Goal: Task Accomplishment & Management: Manage account settings

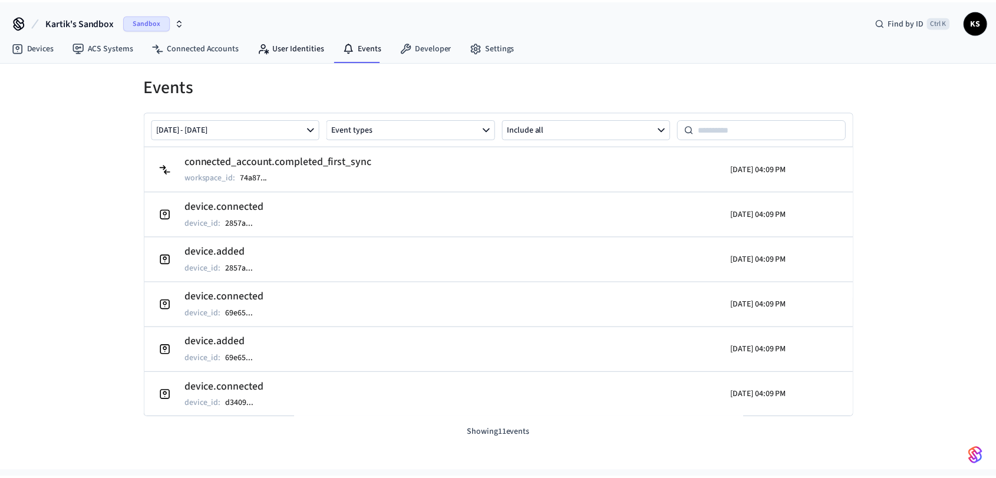
scroll to position [83, 0]
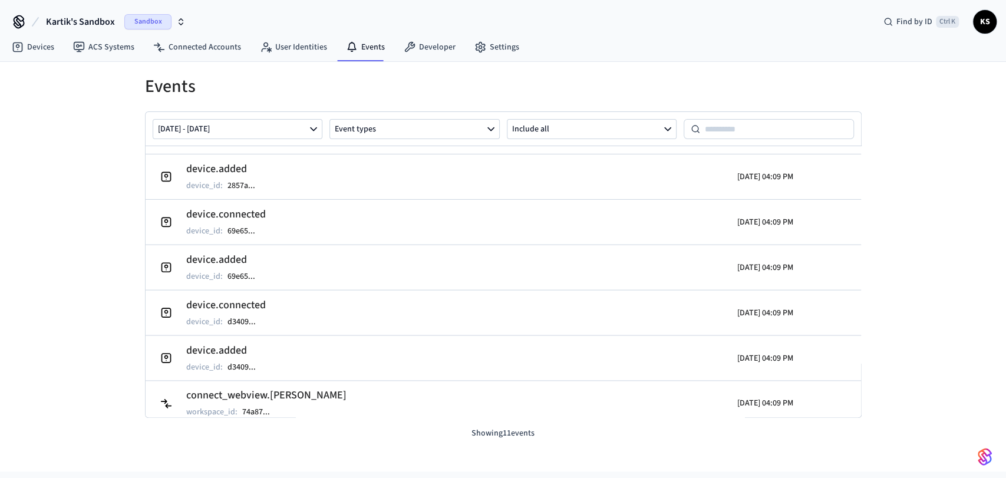
click at [182, 24] on icon "button" at bounding box center [180, 21] width 9 height 9
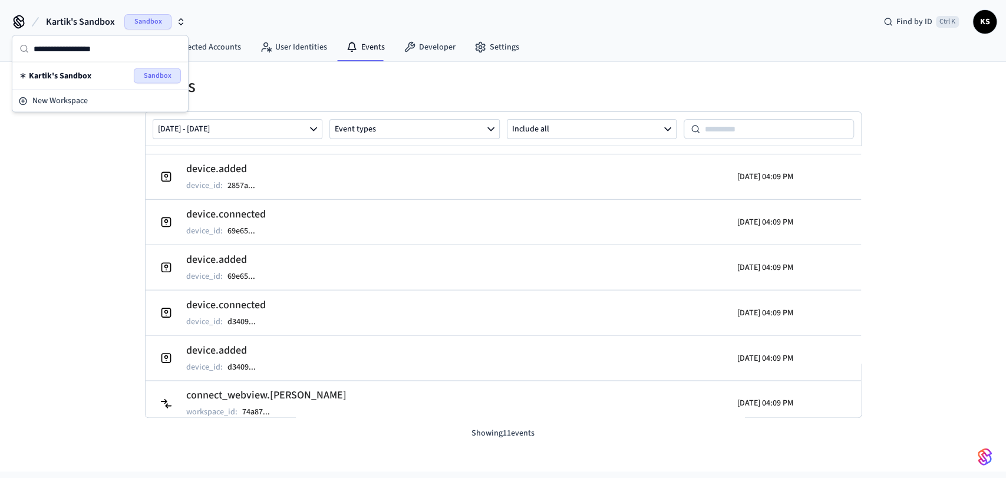
click at [373, 70] on div "Events Oct 06 2025 - Oct 13 2025 Event types Include all connected_account.comp…" at bounding box center [503, 251] width 755 height 378
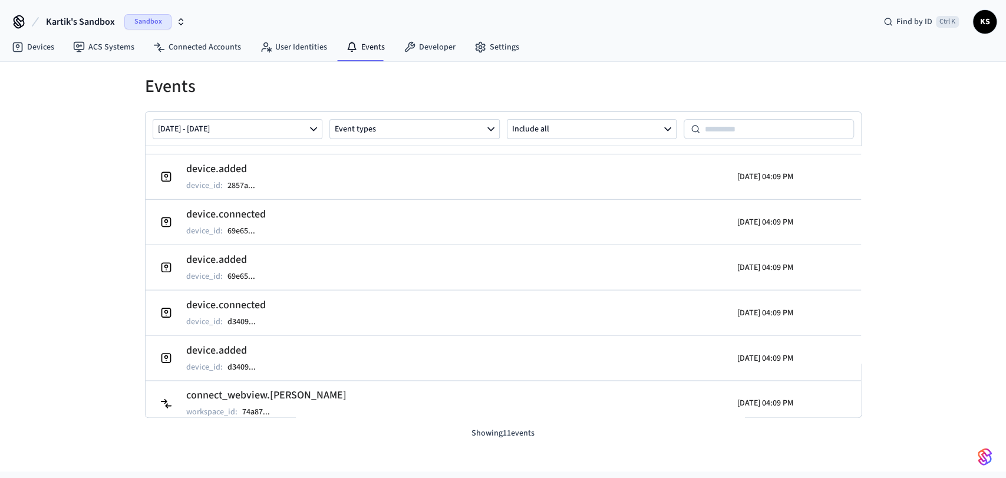
click at [980, 25] on span "KS" at bounding box center [985, 21] width 21 height 21
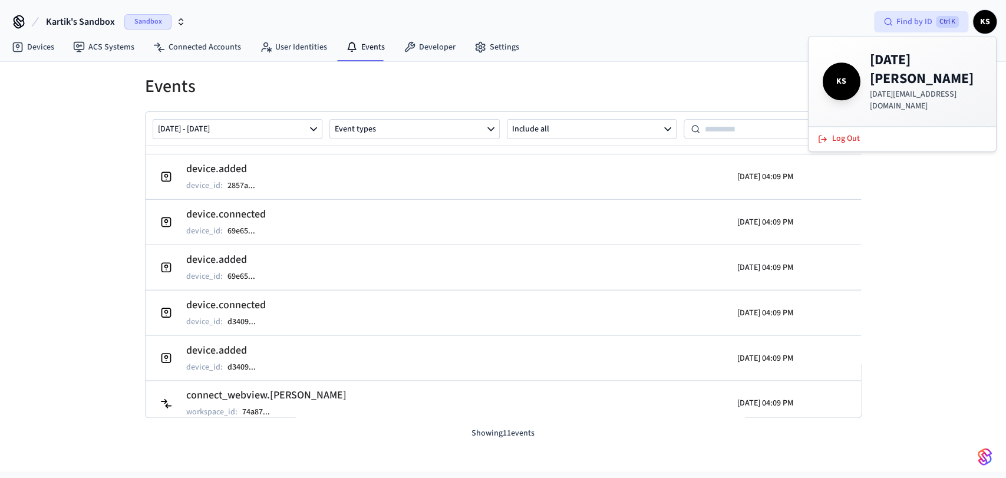
click at [930, 25] on span "Find by ID" at bounding box center [915, 22] width 36 height 12
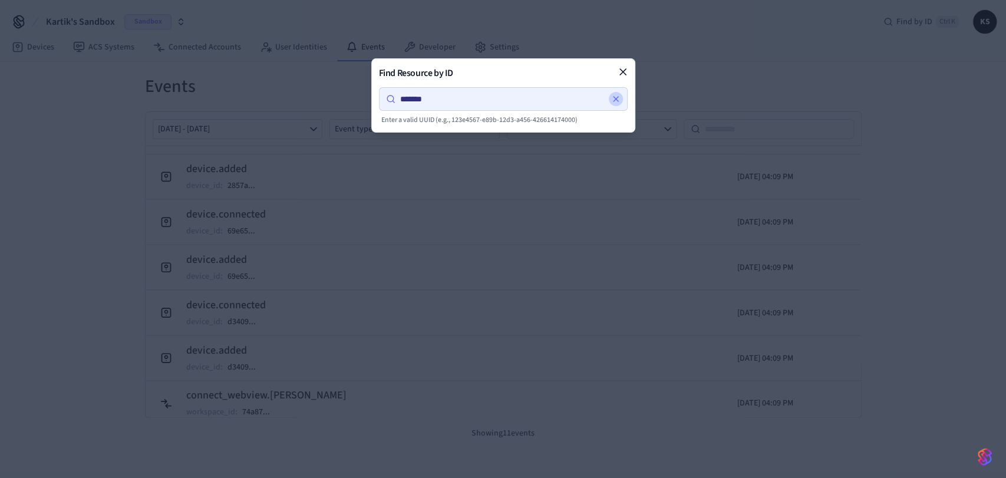
type input "*******"
click at [617, 106] on button at bounding box center [616, 99] width 14 height 14
click at [617, 66] on icon at bounding box center [623, 72] width 12 height 12
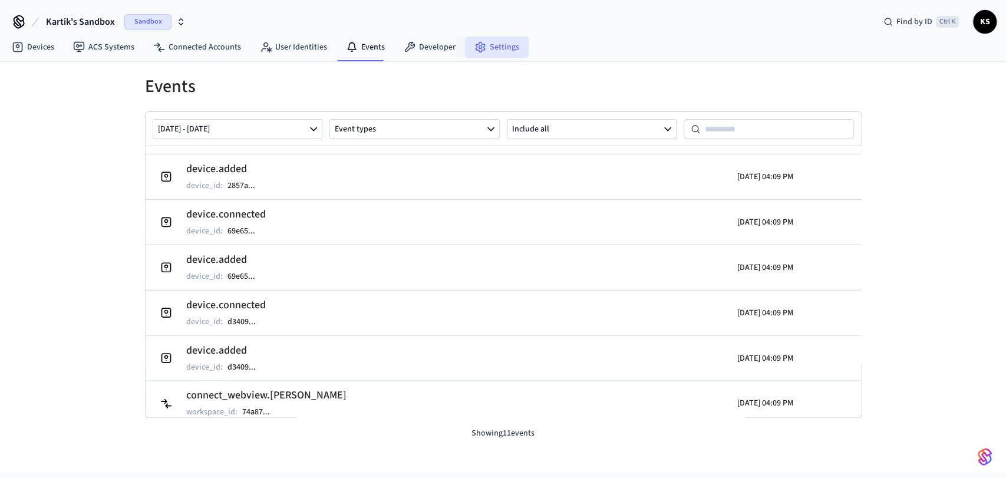
click at [500, 47] on link "Settings" at bounding box center [497, 47] width 64 height 21
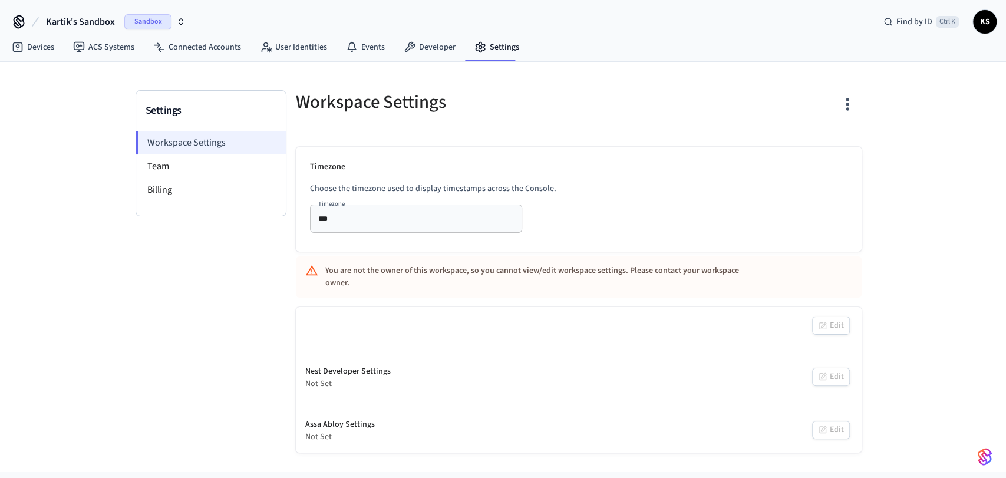
click at [157, 153] on li "Workspace Settings" at bounding box center [211, 143] width 150 height 24
click at [164, 159] on li "Team" at bounding box center [211, 166] width 150 height 24
click at [171, 199] on li "Billing" at bounding box center [211, 190] width 150 height 24
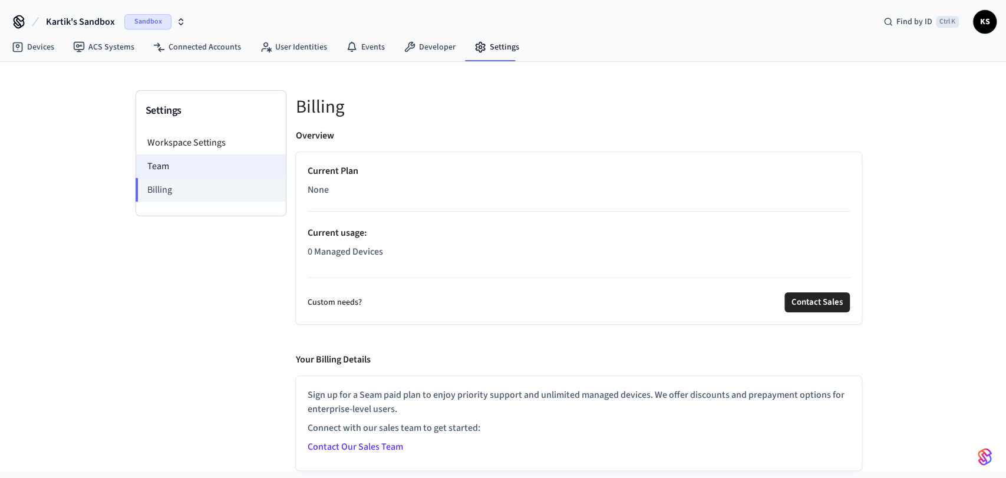
click at [150, 170] on li "Team" at bounding box center [211, 166] width 150 height 24
click at [175, 147] on li "Workspace Settings" at bounding box center [211, 143] width 150 height 24
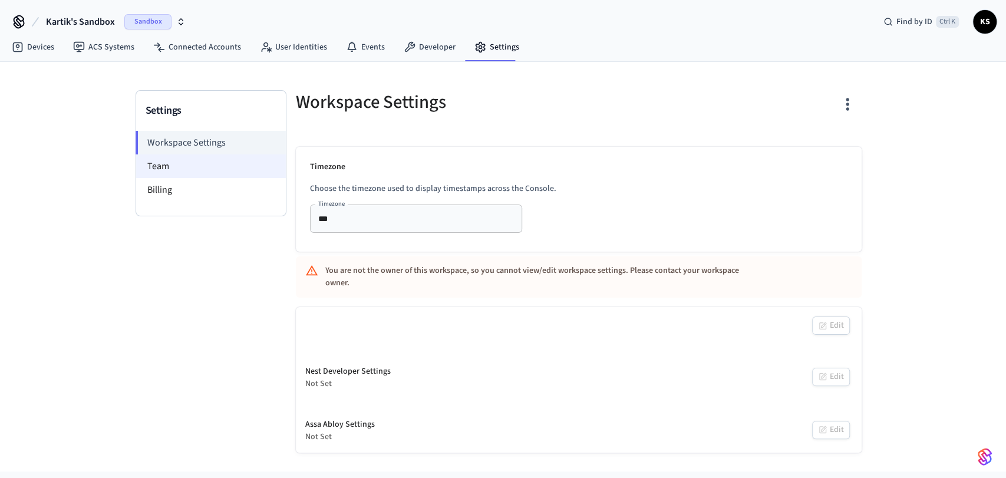
click at [186, 160] on li "Team" at bounding box center [211, 166] width 150 height 24
click at [178, 163] on li "Team" at bounding box center [211, 166] width 150 height 24
click at [63, 20] on span "Kartik's Sandbox" at bounding box center [80, 22] width 69 height 14
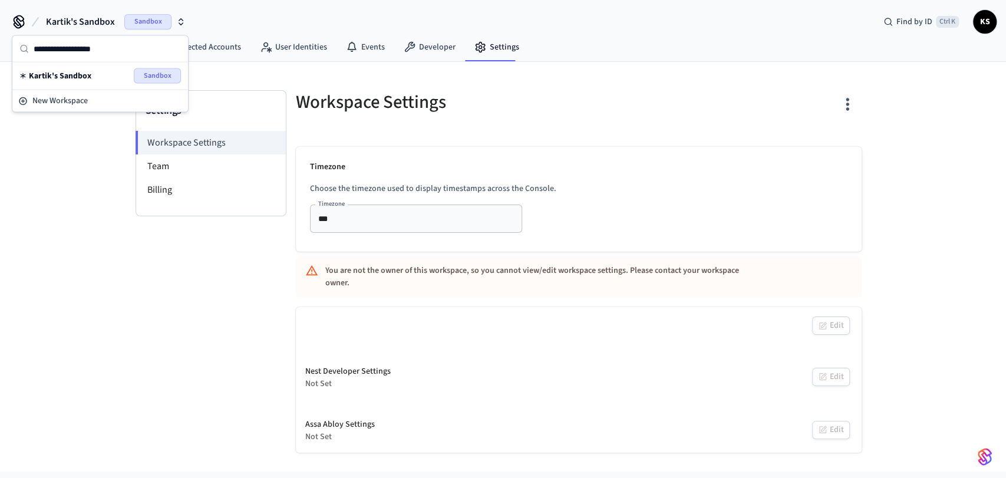
click at [38, 75] on span "Kartik's Sandbox" at bounding box center [60, 76] width 62 height 12
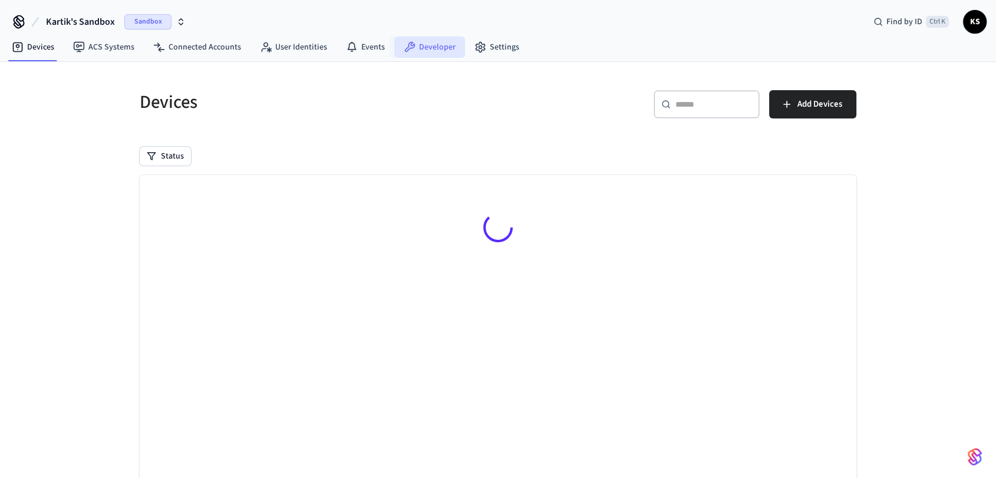
click at [447, 43] on link "Developer" at bounding box center [429, 47] width 71 height 21
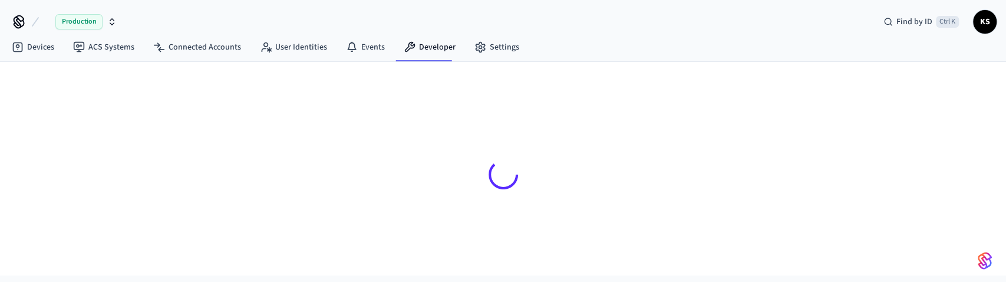
drag, startPoint x: 66, startPoint y: 1, endPoint x: 70, endPoint y: 60, distance: 59.7
click at [70, 60] on nav "Devices ACS Systems Connected Accounts User Identities Events Developer Settings" at bounding box center [265, 47] width 526 height 27
click at [35, 50] on link "Devices" at bounding box center [32, 47] width 61 height 21
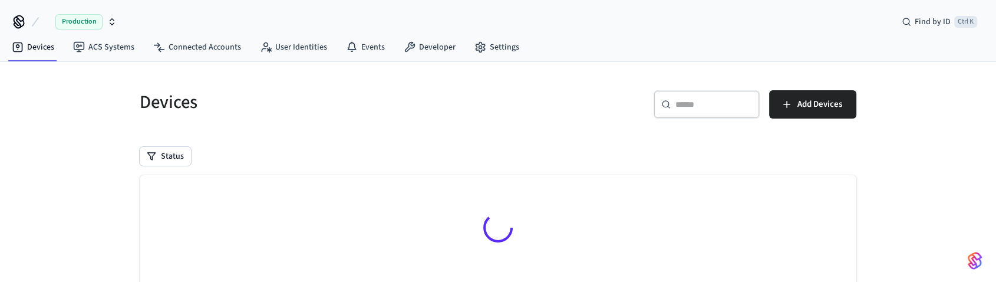
click at [94, 15] on span "Production" at bounding box center [78, 21] width 47 height 15
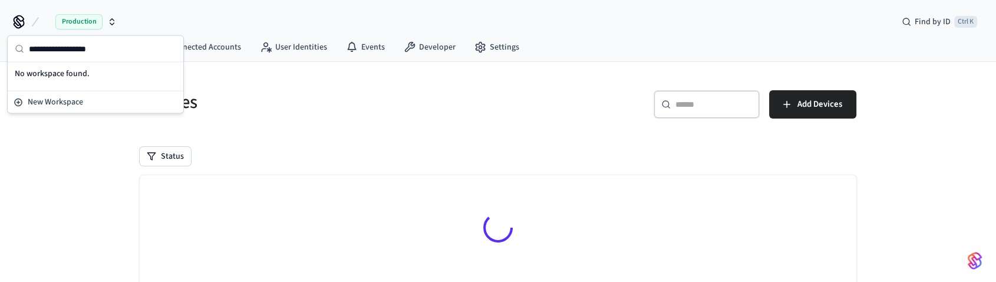
click at [993, 278] on div "Devices ​ ​ Add Devices Status Searching..." at bounding box center [498, 233] width 996 height 342
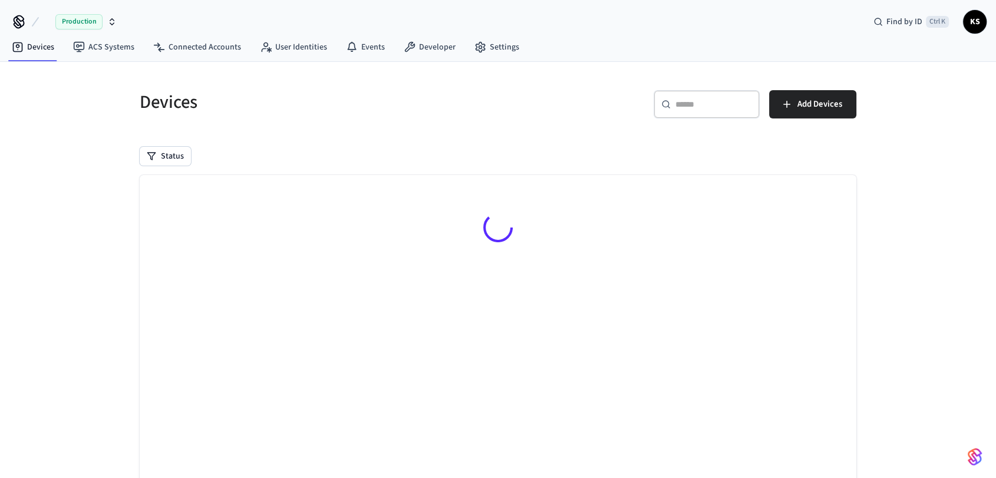
click at [972, 27] on span "KS" at bounding box center [975, 21] width 21 height 21
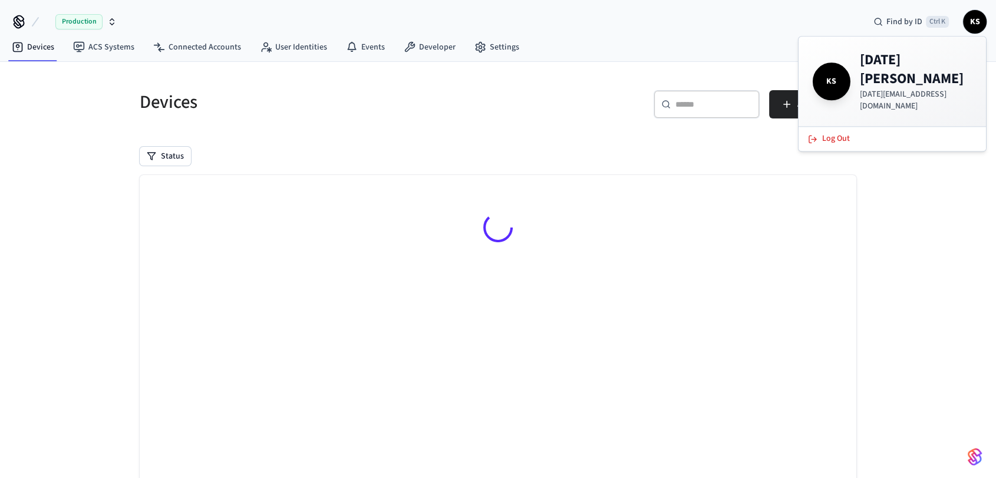
click at [107, 23] on icon "button" at bounding box center [111, 21] width 9 height 9
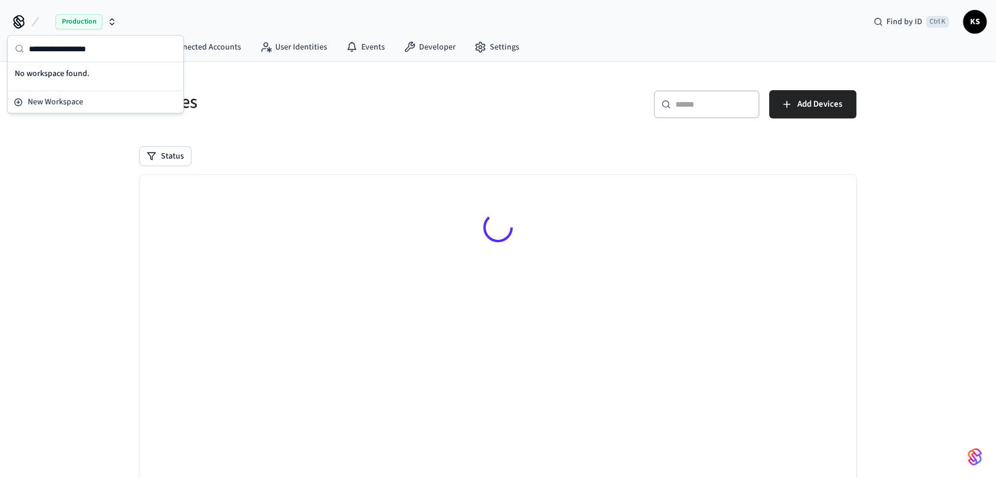
click at [90, 72] on div "No workspace found." at bounding box center [95, 74] width 171 height 18
click at [346, 48] on icon at bounding box center [352, 47] width 12 height 12
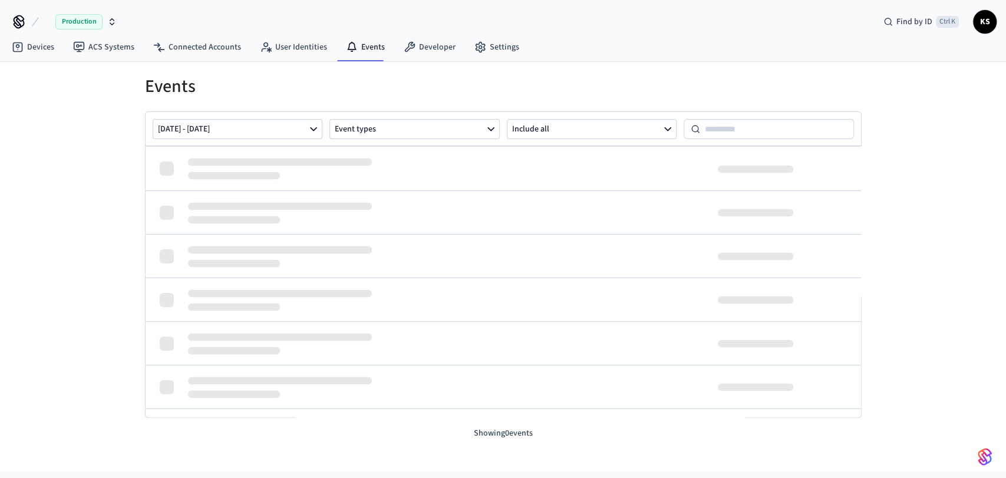
click at [118, 21] on button "Production" at bounding box center [81, 21] width 78 height 25
click at [69, 103] on span "New Workspace" at bounding box center [55, 102] width 55 height 12
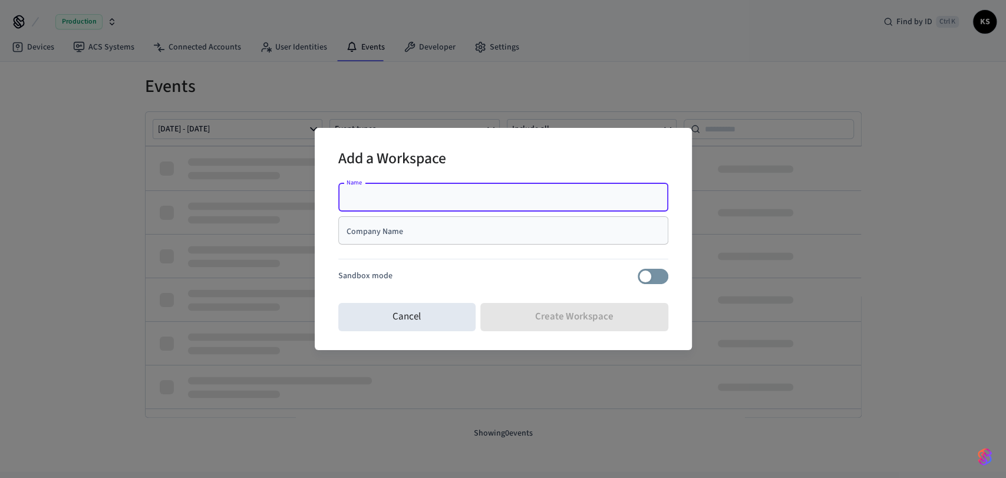
click at [411, 240] on div "Company Name" at bounding box center [503, 230] width 330 height 28
click at [435, 192] on input "Name" at bounding box center [503, 198] width 316 height 12
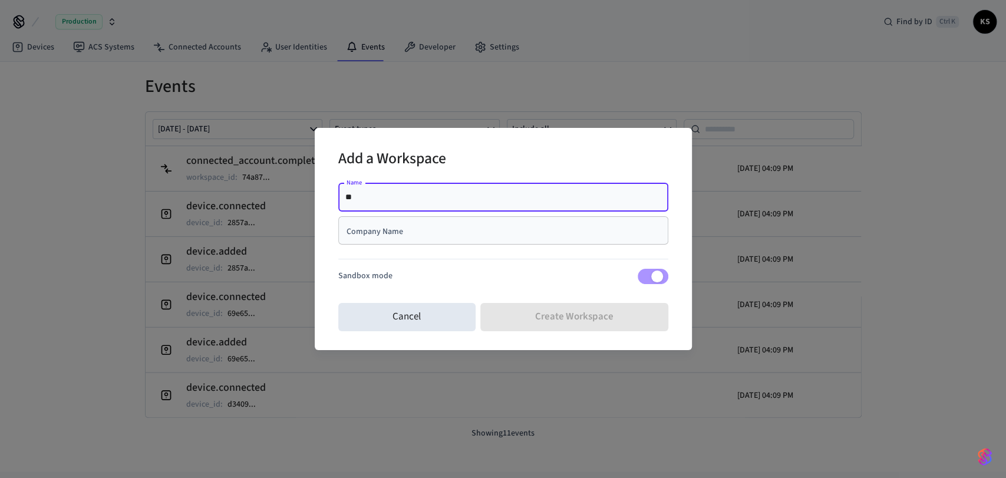
type input "*"
type input "**********"
click at [406, 236] on div "Company Name" at bounding box center [503, 230] width 330 height 28
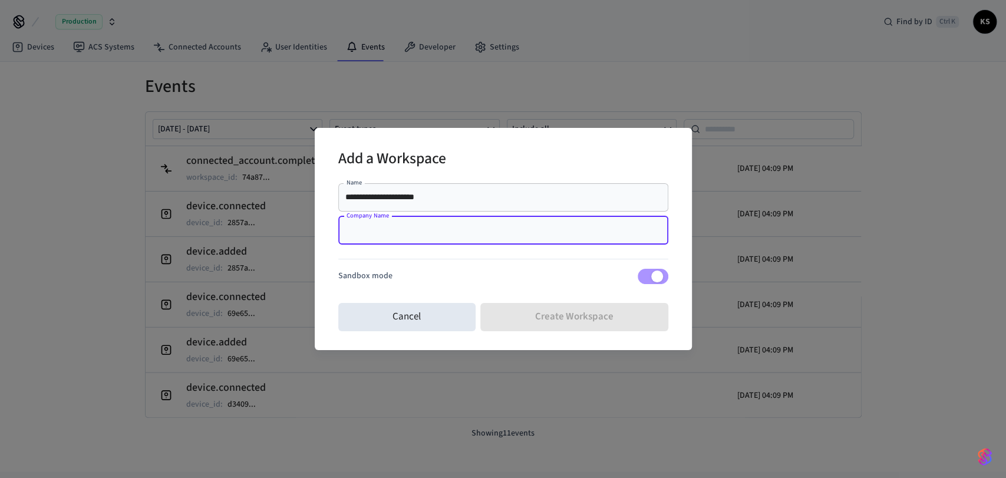
click at [507, 271] on div "Sandbox mode" at bounding box center [503, 276] width 330 height 15
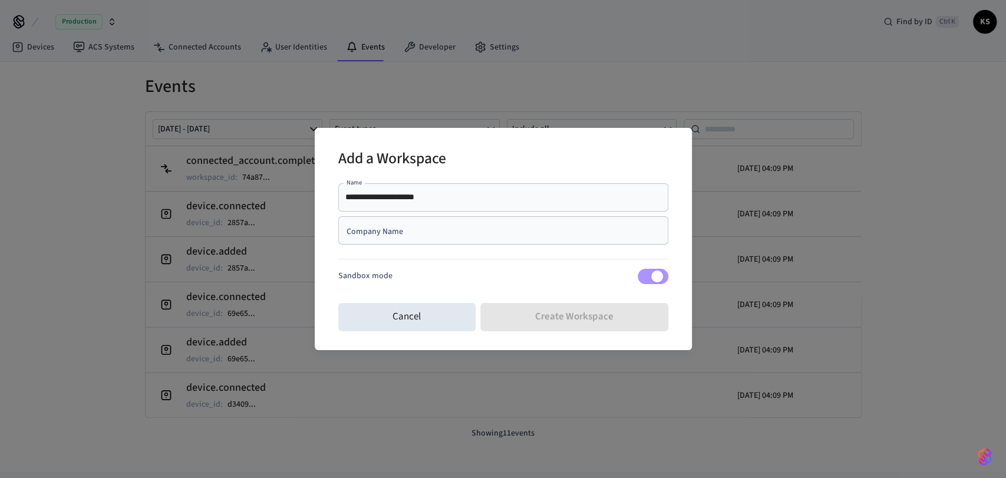
click at [588, 315] on div "Cancel Create Workspace" at bounding box center [503, 317] width 330 height 38
click at [410, 225] on input "Company Name" at bounding box center [503, 231] width 316 height 12
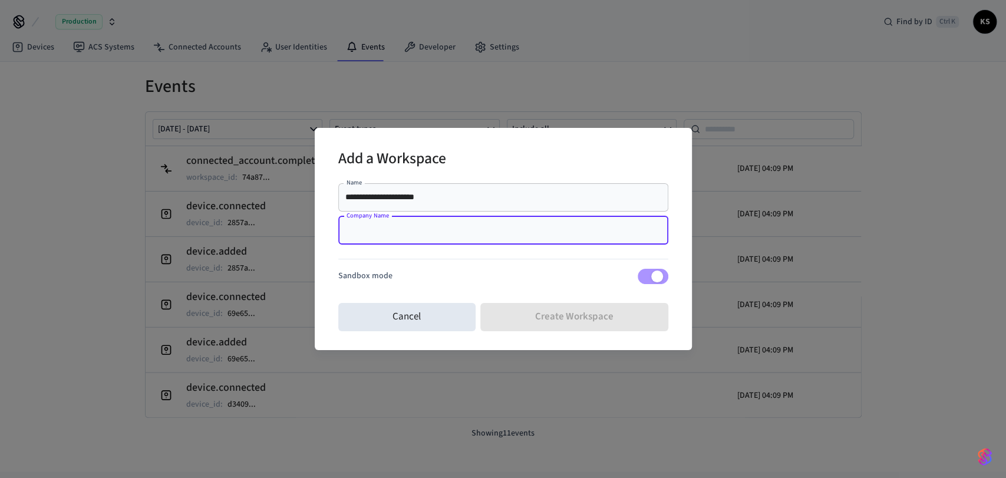
paste input "**********"
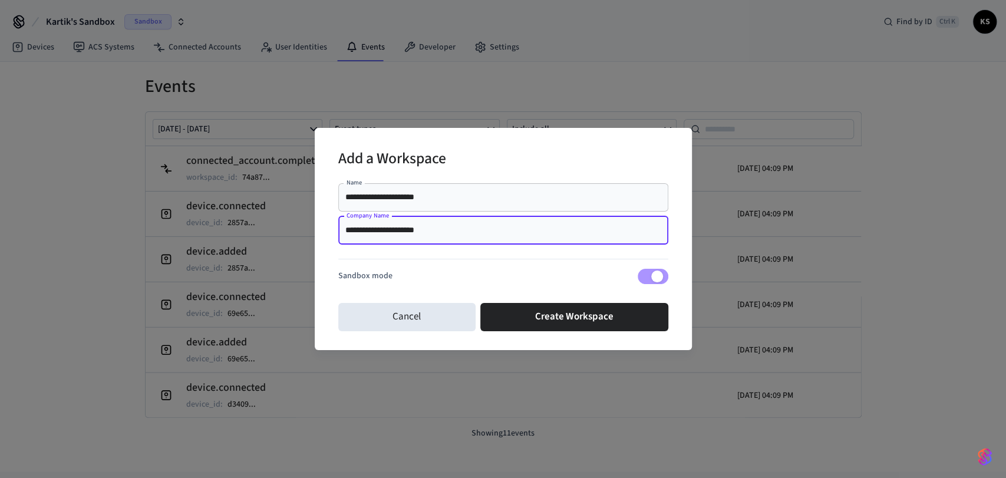
click at [345, 225] on input "**********" at bounding box center [503, 231] width 316 height 12
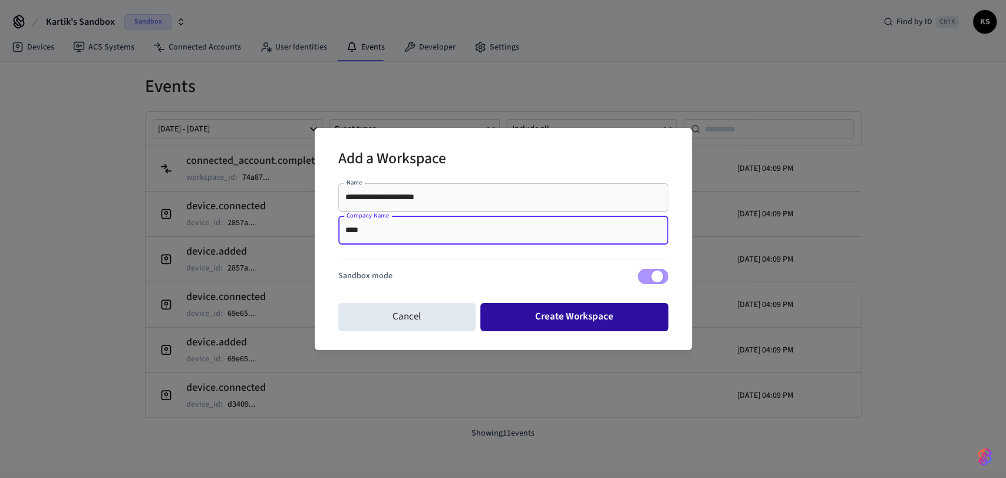
type input "****"
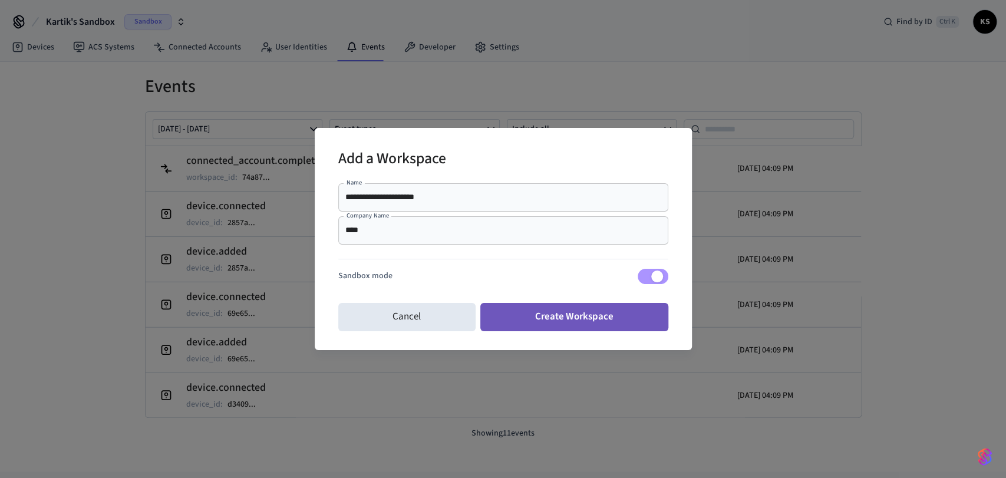
click at [559, 317] on button "Create Workspace" at bounding box center [575, 317] width 188 height 28
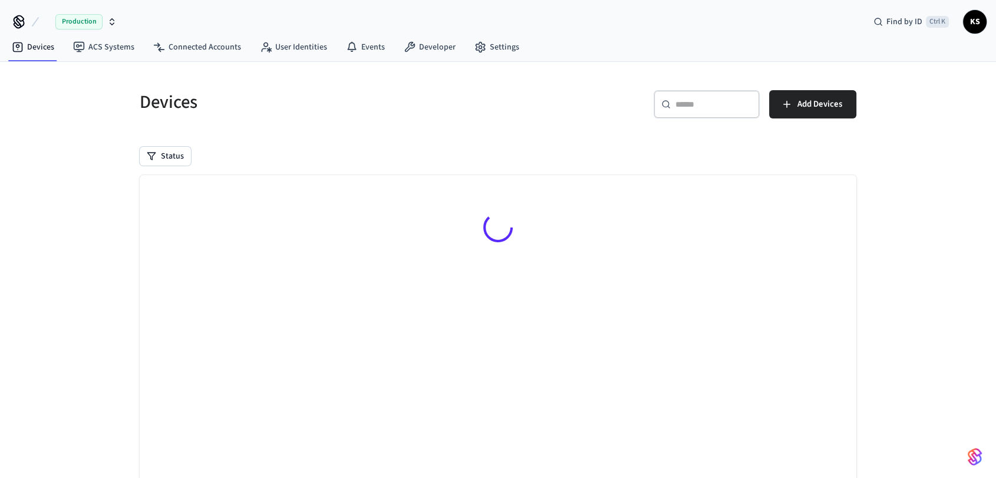
click at [84, 23] on span "Production" at bounding box center [78, 21] width 47 height 15
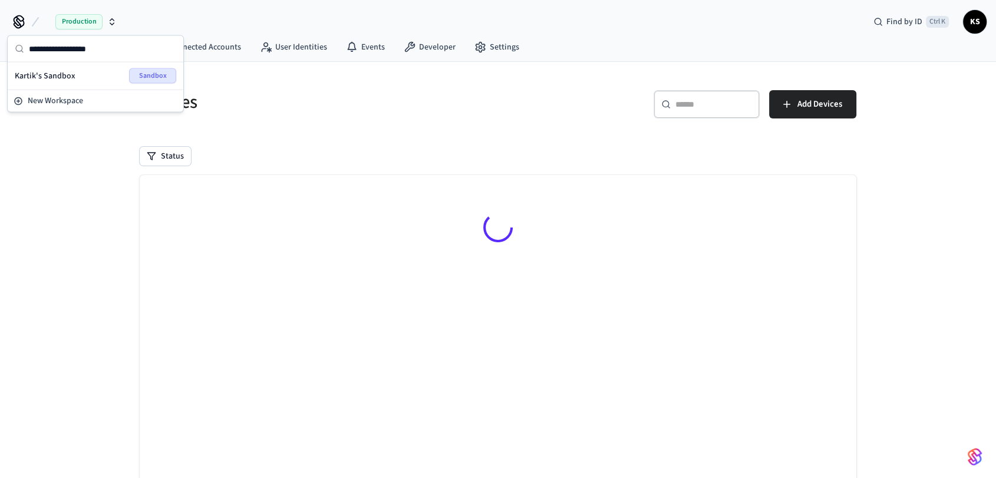
click at [76, 78] on div "Kartik's Sandbox Sandbox" at bounding box center [96, 75] width 162 height 15
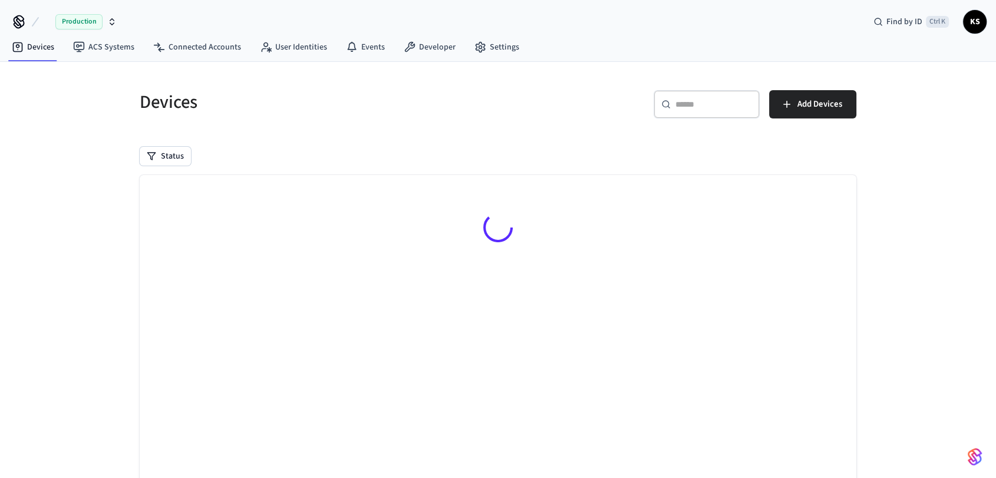
click at [102, 19] on span "Production" at bounding box center [78, 21] width 47 height 15
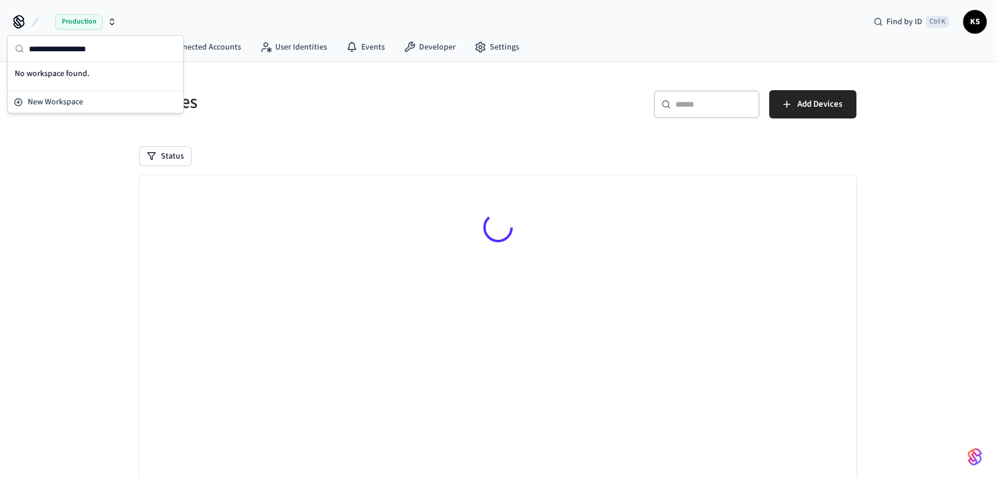
click at [486, 124] on div "Devices" at bounding box center [309, 102] width 366 height 52
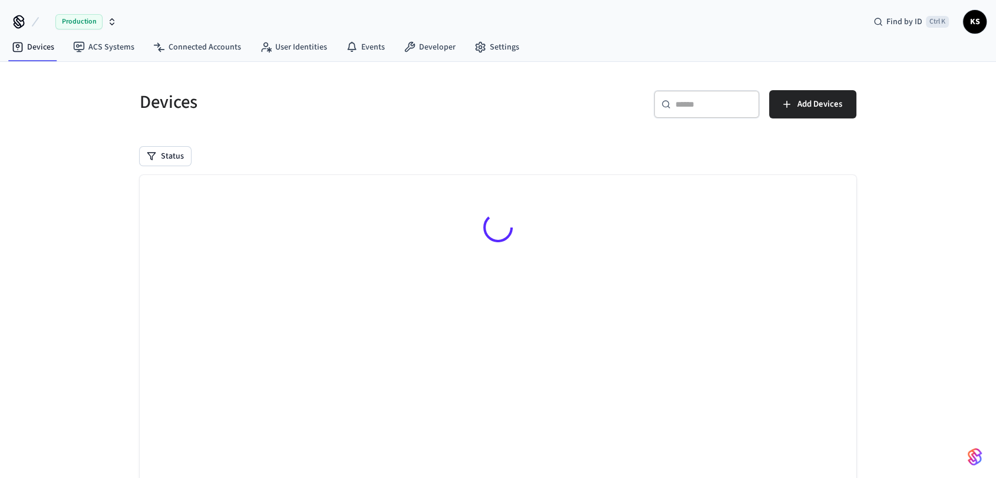
click at [970, 26] on span "KS" at bounding box center [975, 21] width 21 height 21
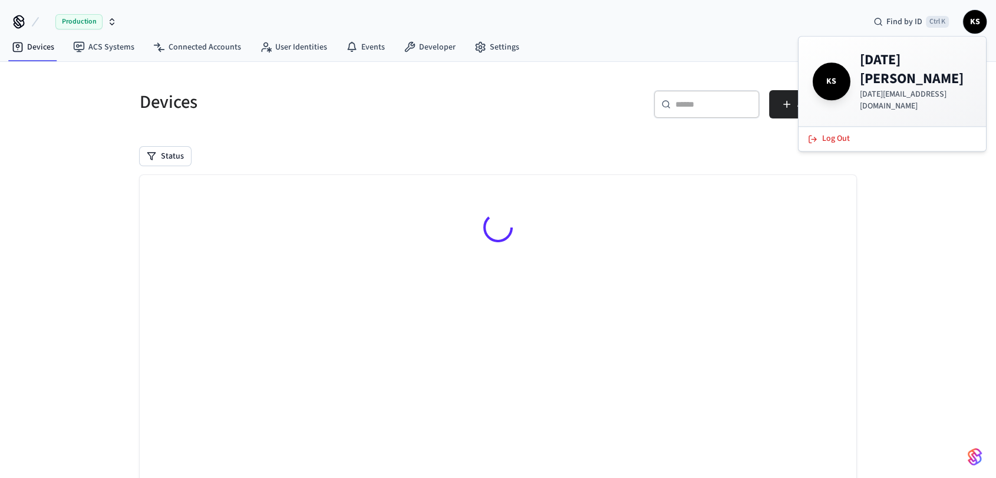
click at [472, 98] on h5 "Devices" at bounding box center [315, 102] width 351 height 24
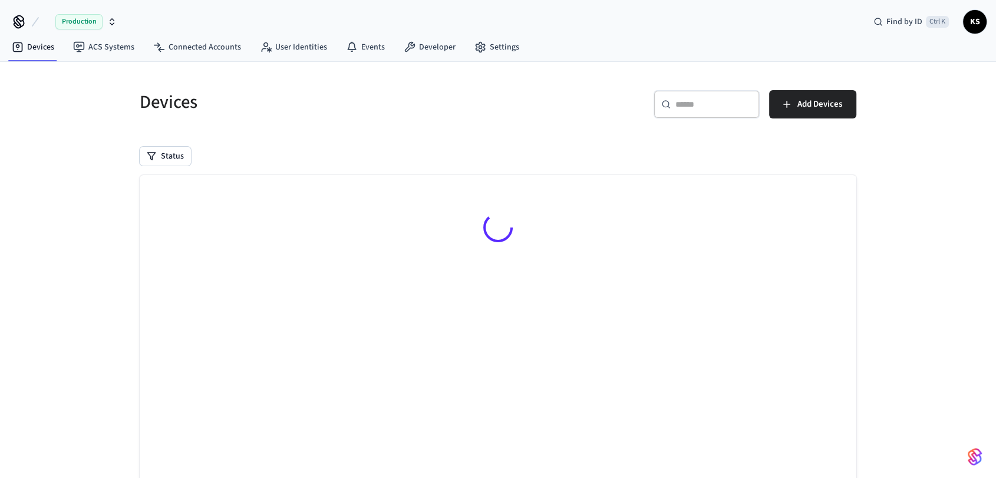
click at [108, 25] on icon "button" at bounding box center [111, 21] width 9 height 9
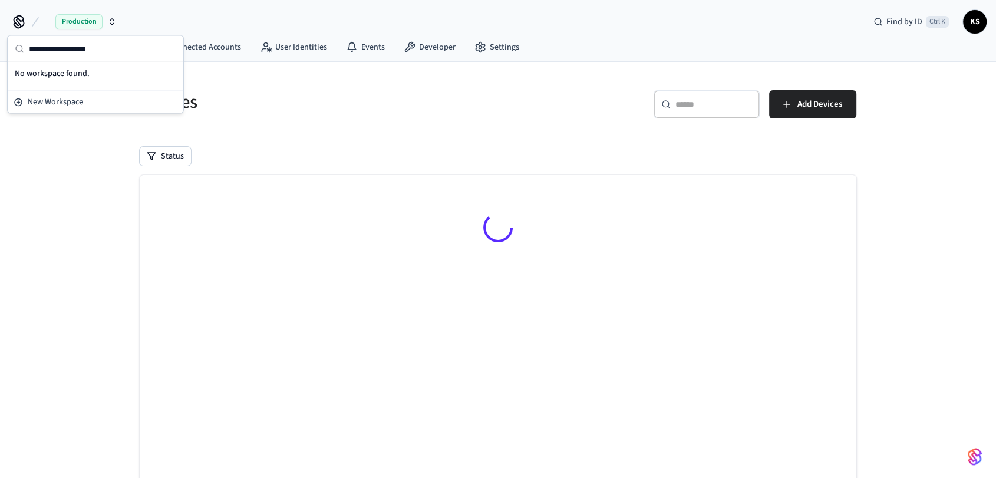
click at [75, 78] on div "No workspace found." at bounding box center [95, 74] width 171 height 18
click at [545, 91] on div "​ ​ Add Devices" at bounding box center [680, 109] width 351 height 38
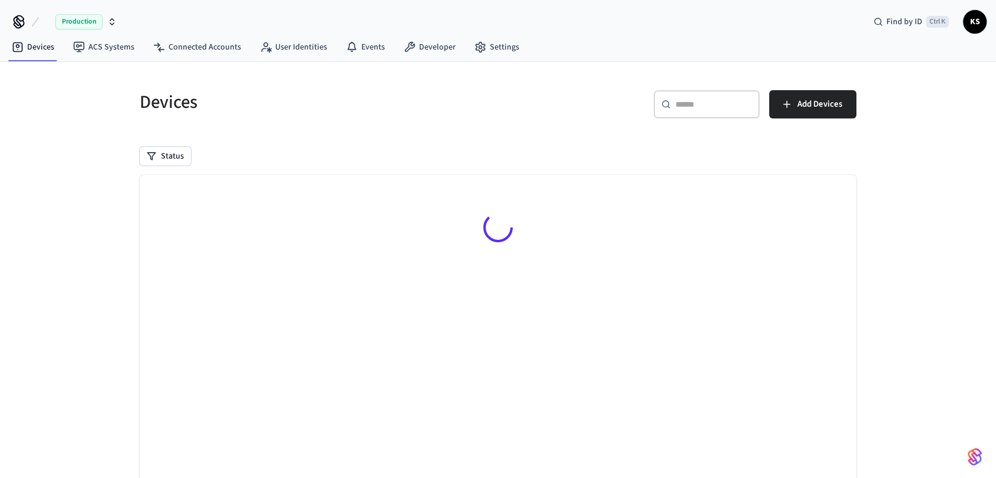
click at [990, 25] on div "Production Find by ID Ctrl K KS" at bounding box center [498, 17] width 996 height 34
click at [977, 17] on span "KS" at bounding box center [975, 21] width 21 height 21
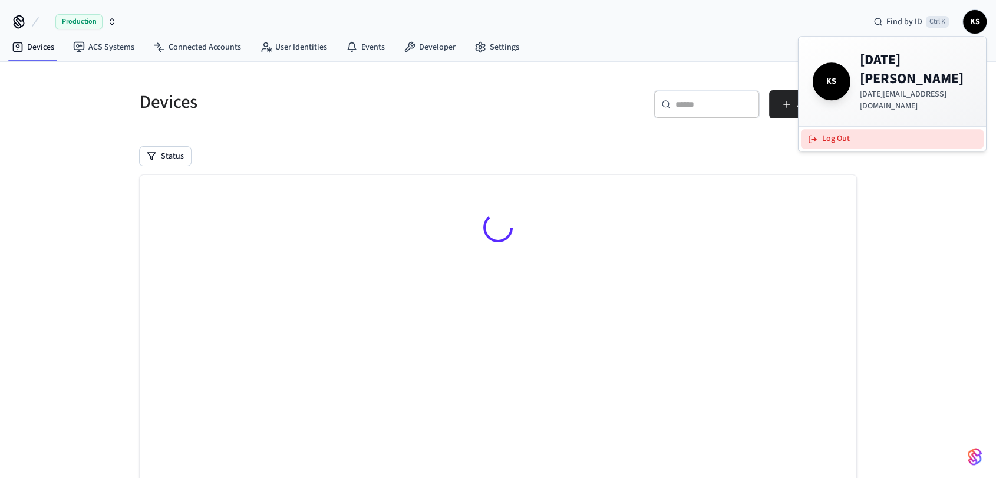
click at [822, 129] on button "Log Out" at bounding box center [892, 138] width 183 height 19
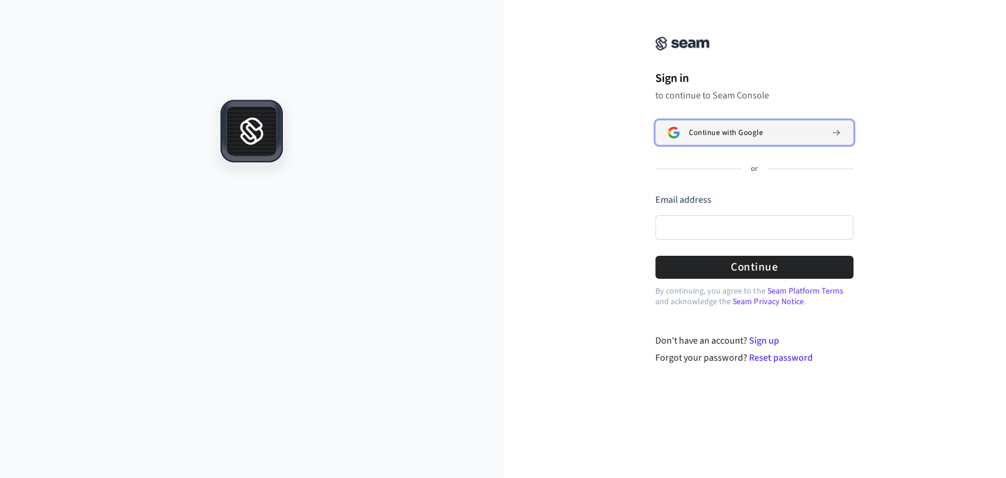
click at [741, 130] on span "Continue with Google" at bounding box center [726, 132] width 74 height 9
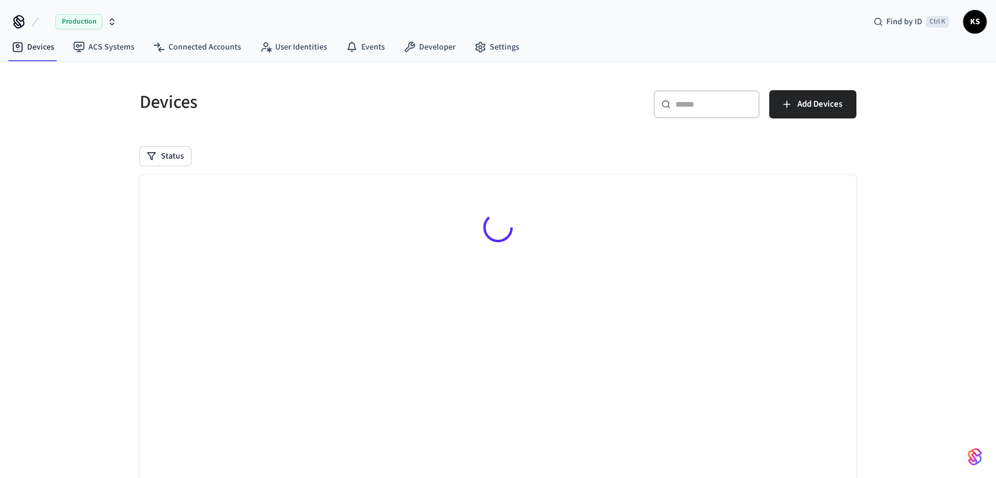
click at [118, 19] on button "Production" at bounding box center [81, 21] width 78 height 25
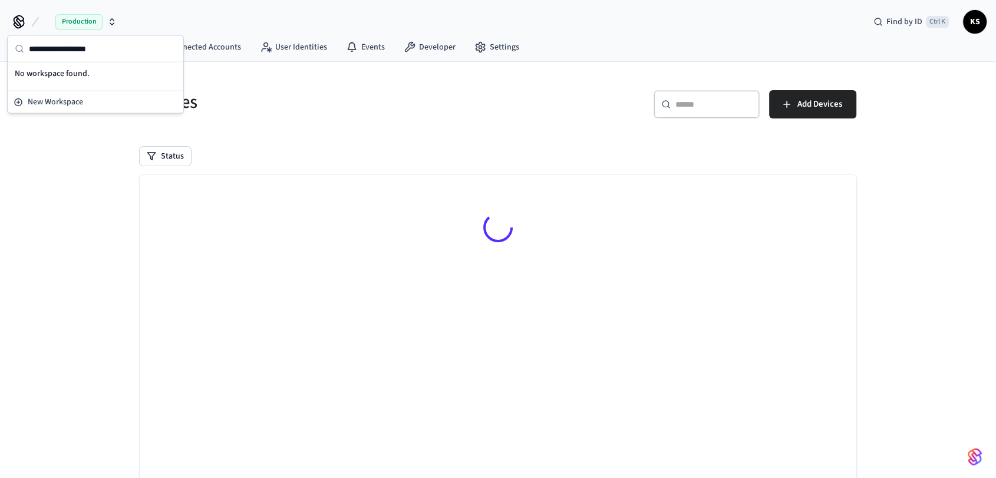
click at [64, 77] on div "No workspace found." at bounding box center [95, 74] width 171 height 18
click at [42, 105] on span "New Workspace" at bounding box center [55, 102] width 55 height 12
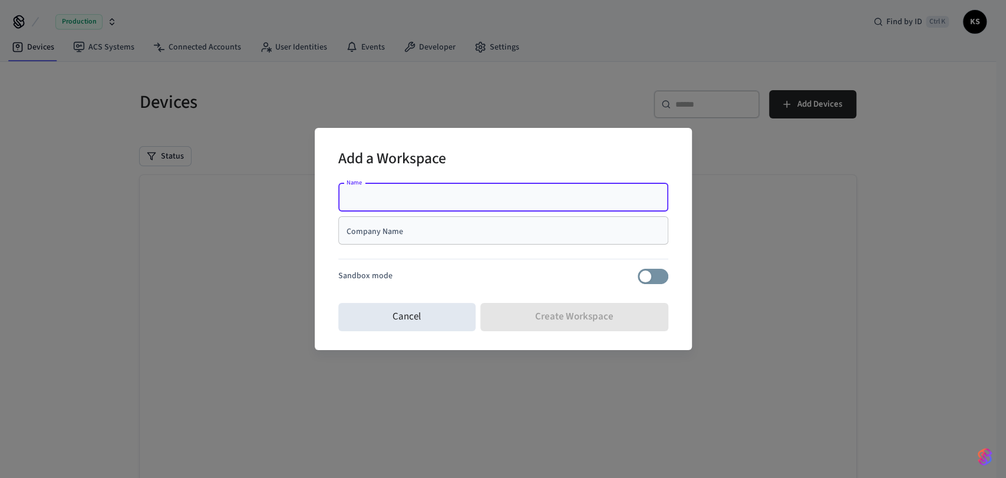
type input "**********"
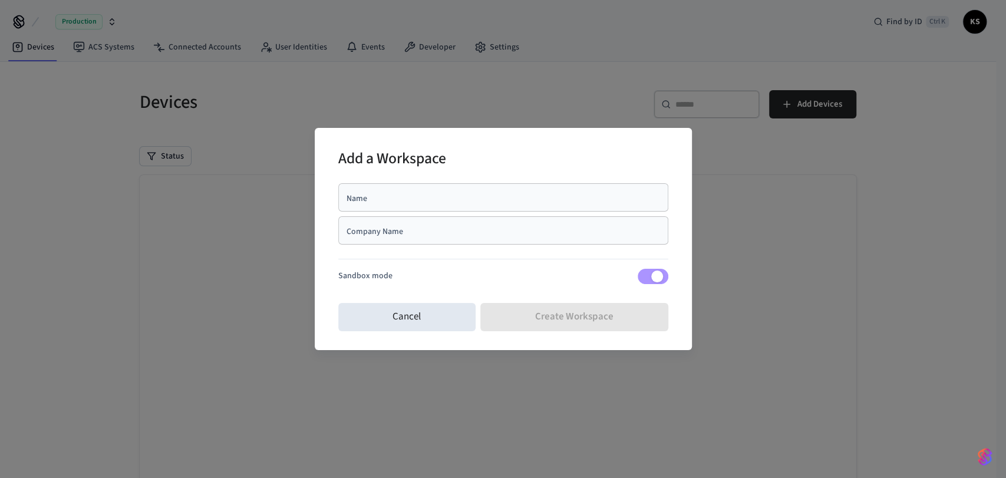
click at [439, 182] on div "Name Name Company Name Company Name Sandbox mode" at bounding box center [503, 239] width 330 height 120
click at [436, 190] on div "Name" at bounding box center [503, 197] width 330 height 28
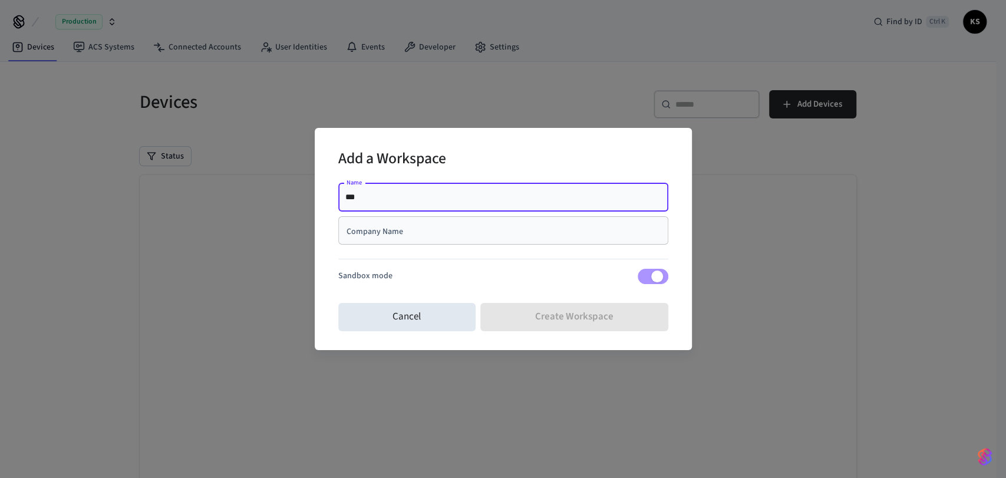
type input "**********"
click at [377, 237] on div "Company Name" at bounding box center [503, 230] width 330 height 28
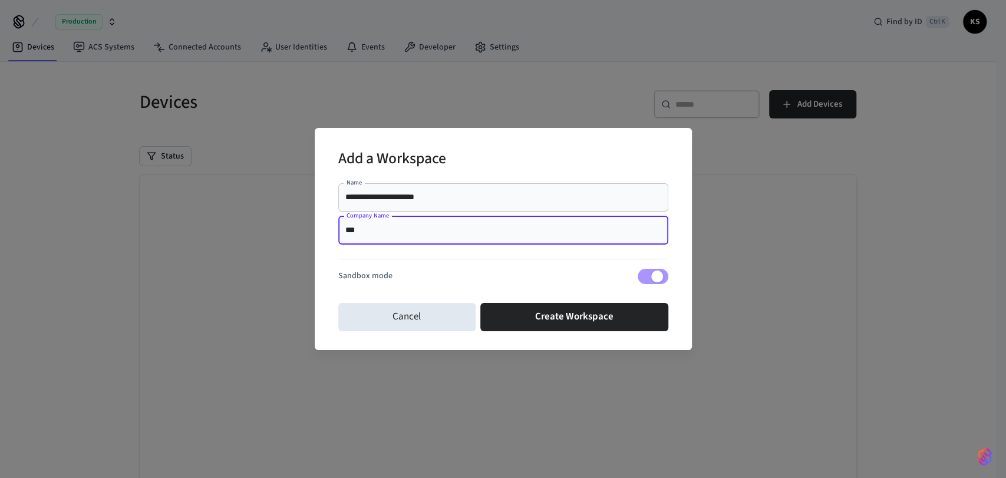
type input "****"
click at [447, 276] on div "Sandbox mode" at bounding box center [503, 276] width 330 height 15
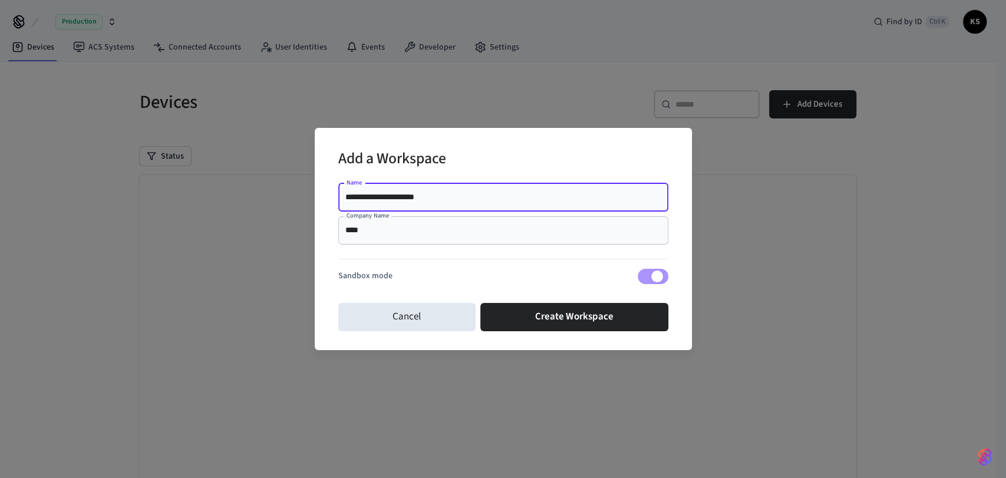
drag, startPoint x: 84, startPoint y: 196, endPoint x: 0, endPoint y: 198, distance: 84.3
click at [0, 198] on div "**********" at bounding box center [503, 239] width 1006 height 478
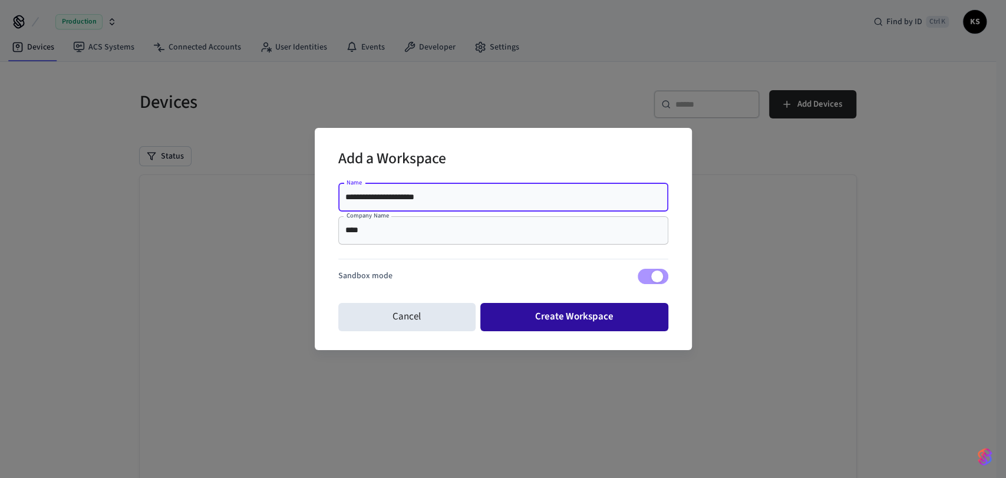
click at [553, 327] on button "Create Workspace" at bounding box center [575, 317] width 188 height 28
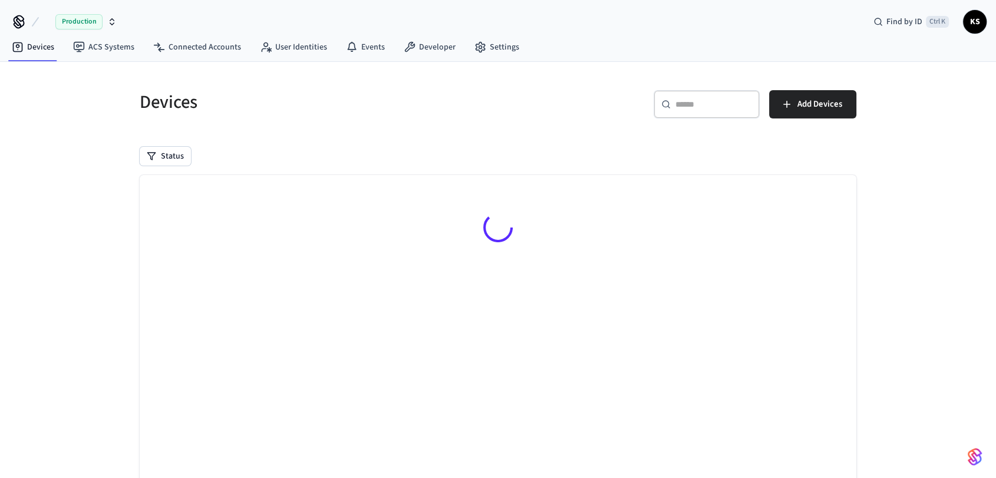
click at [104, 18] on div "Production" at bounding box center [85, 21] width 61 height 15
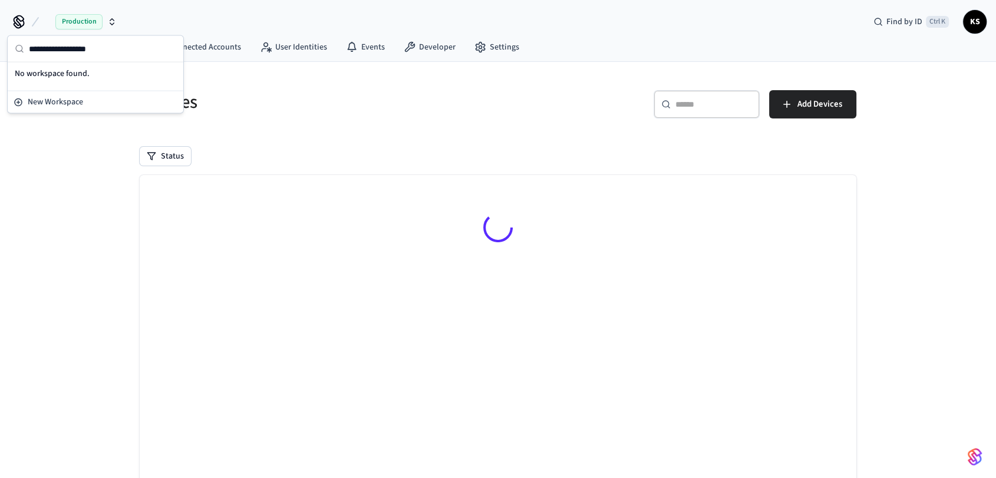
click at [384, 143] on div "Devices ​ ​ Add Devices Status Searching..." at bounding box center [498, 308] width 736 height 465
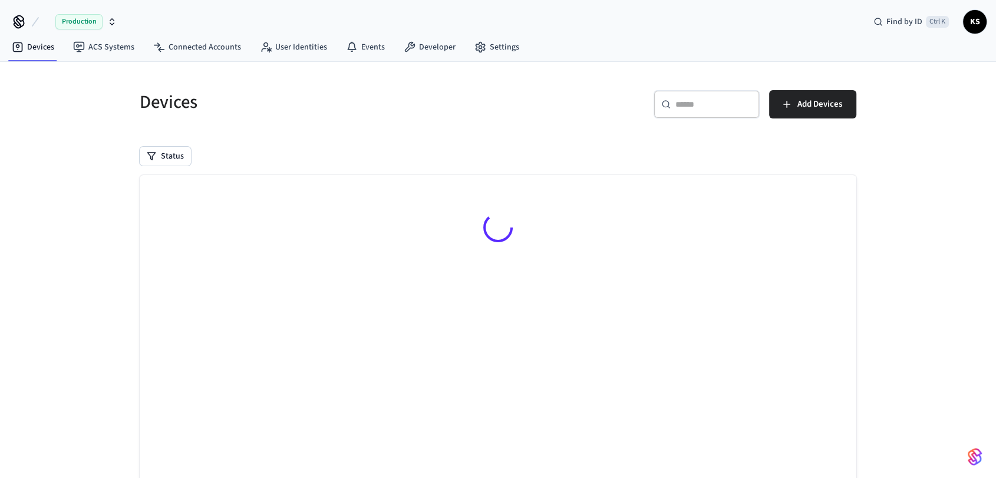
click at [90, 25] on span "Production" at bounding box center [78, 21] width 47 height 15
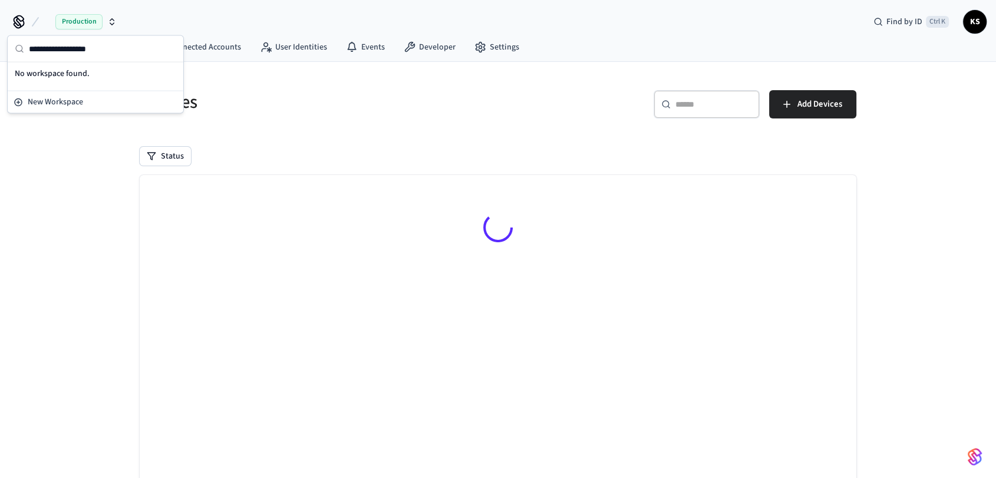
click at [61, 75] on div "No workspace found." at bounding box center [95, 74] width 171 height 18
click at [60, 102] on span "New Workspace" at bounding box center [55, 102] width 55 height 12
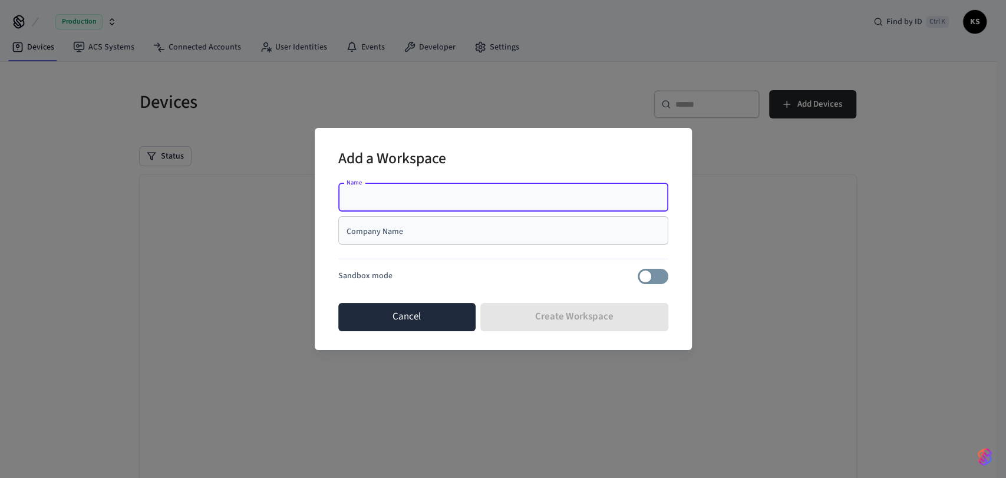
click at [393, 330] on button "Cancel" at bounding box center [407, 317] width 138 height 28
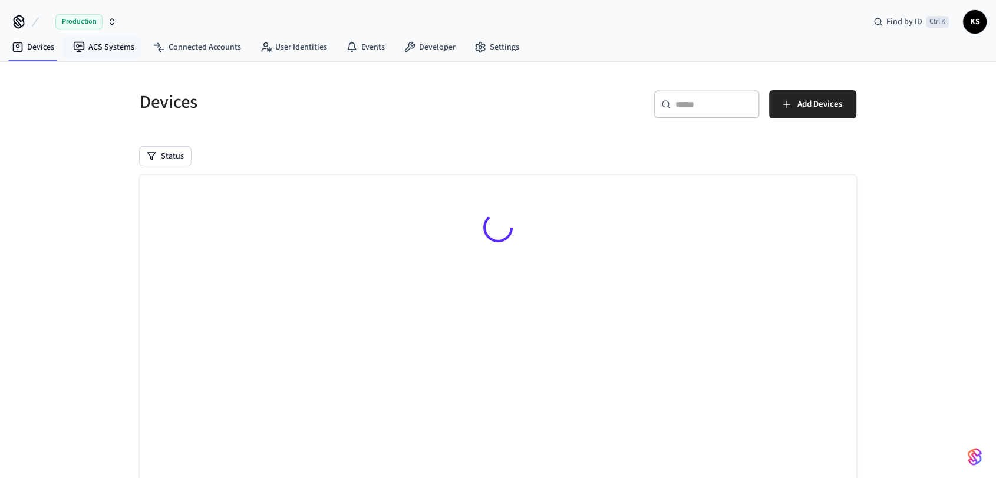
click at [90, 34] on nav "Devices ACS Systems Connected Accounts User Identities Events Developer Settings" at bounding box center [265, 47] width 526 height 27
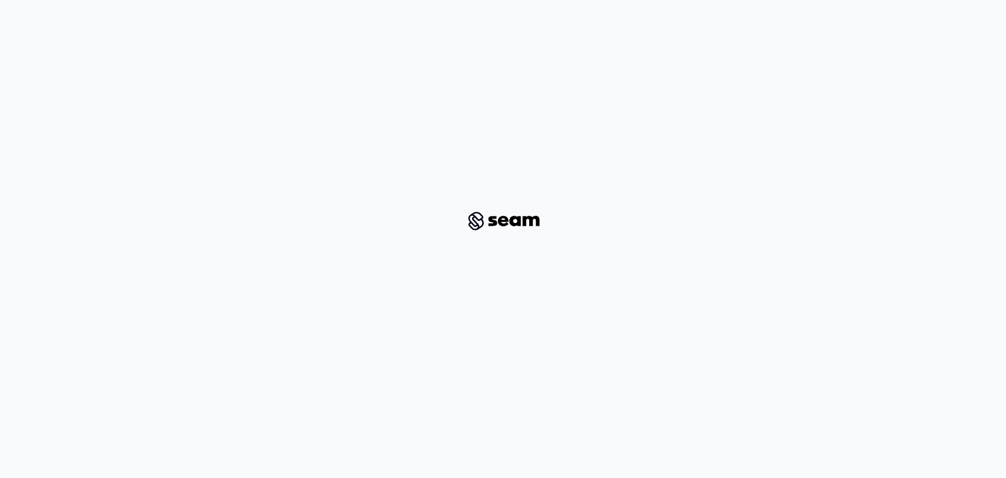
drag, startPoint x: 584, startPoint y: 210, endPoint x: 376, endPoint y: 213, distance: 207.6
click at [376, 213] on div at bounding box center [503, 221] width 950 height 404
click at [422, 200] on div at bounding box center [503, 221] width 950 height 404
drag, startPoint x: 422, startPoint y: 200, endPoint x: 570, endPoint y: 238, distance: 152.7
click at [519, 249] on div at bounding box center [503, 221] width 950 height 404
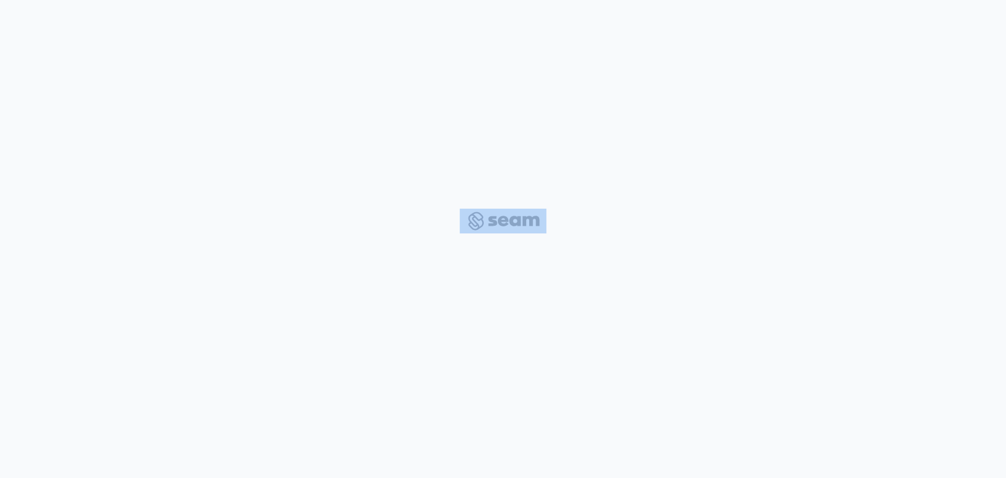
click at [575, 223] on div at bounding box center [503, 221] width 950 height 404
drag, startPoint x: 575, startPoint y: 223, endPoint x: 424, endPoint y: 198, distance: 153.0
click at [424, 198] on div at bounding box center [503, 221] width 950 height 404
click at [425, 191] on div at bounding box center [503, 221] width 950 height 404
drag, startPoint x: 425, startPoint y: 191, endPoint x: 569, endPoint y: 285, distance: 172.0
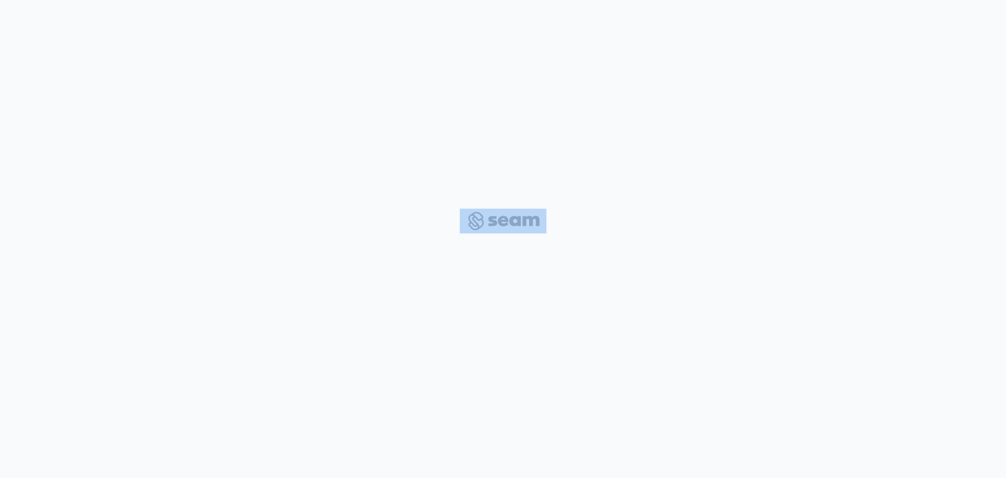
click at [562, 285] on div at bounding box center [503, 221] width 950 height 404
click at [570, 239] on div at bounding box center [503, 221] width 950 height 404
drag, startPoint x: 570, startPoint y: 239, endPoint x: 406, endPoint y: 170, distance: 178.6
click at [406, 170] on div at bounding box center [503, 221] width 950 height 404
click at [405, 168] on div at bounding box center [503, 221] width 950 height 404
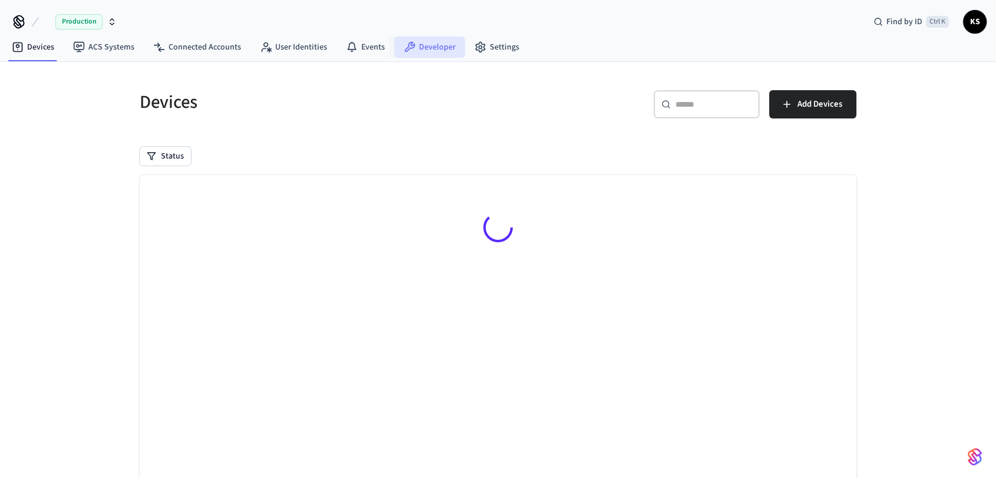
click at [419, 50] on link "Developer" at bounding box center [429, 47] width 71 height 21
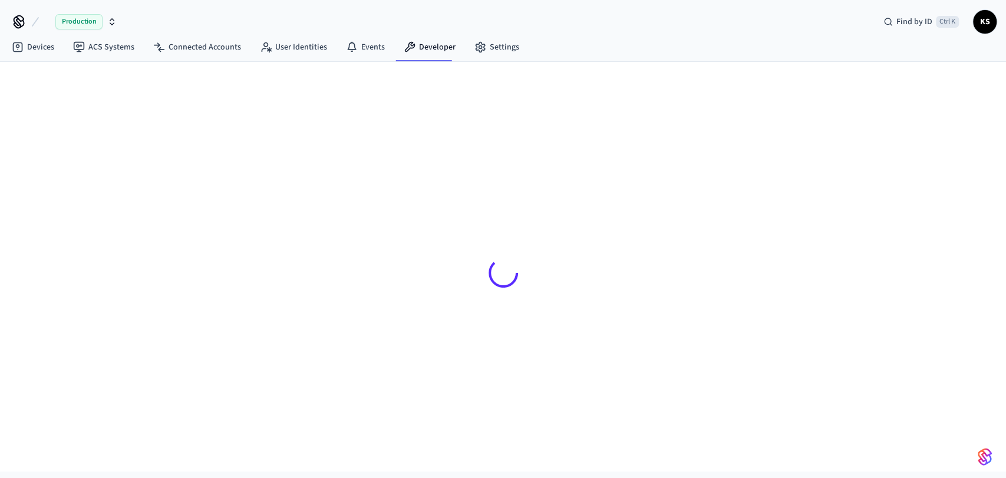
click at [113, 16] on div "Production" at bounding box center [85, 21] width 61 height 15
click at [692, 84] on div at bounding box center [503, 258] width 755 height 393
click at [1000, 19] on div "Production Find by ID Ctrl K KS" at bounding box center [503, 17] width 1006 height 34
click at [986, 24] on span "KS" at bounding box center [985, 21] width 21 height 21
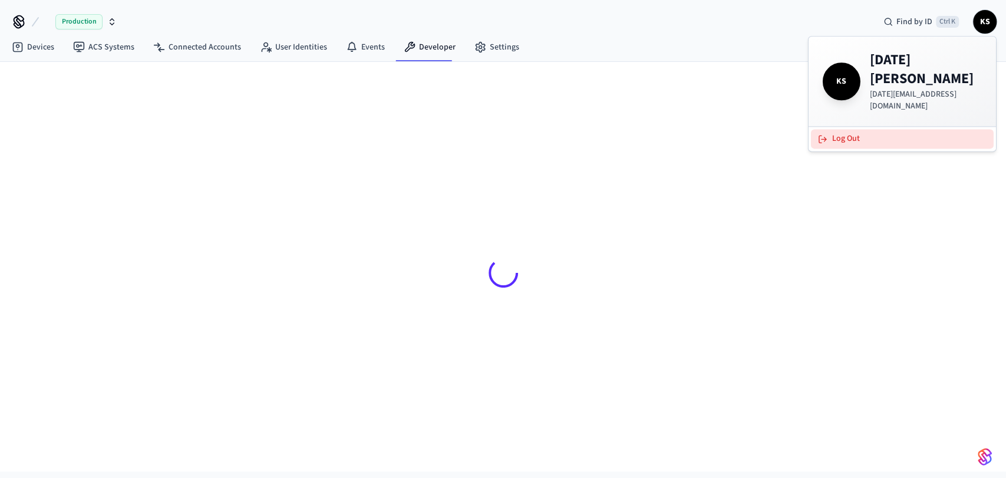
click at [863, 129] on button "Log Out" at bounding box center [902, 138] width 183 height 19
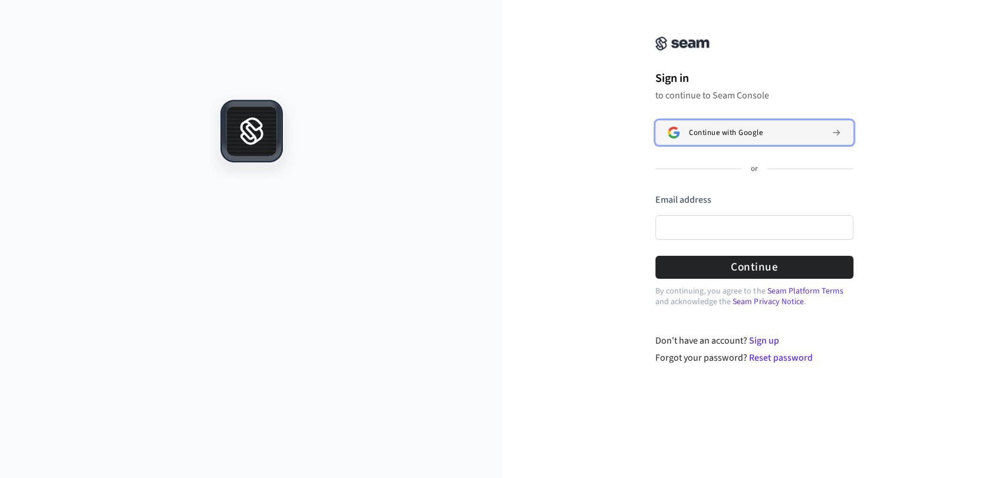
click at [731, 129] on span "Continue with Google" at bounding box center [726, 132] width 74 height 9
